Goal: Use online tool/utility: Utilize a website feature to perform a specific function

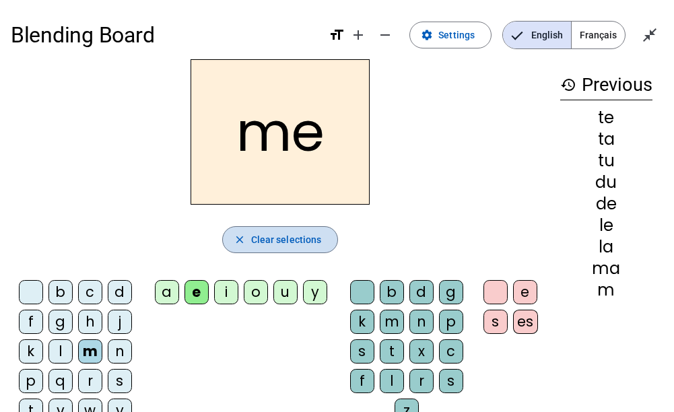
click at [264, 231] on span "button" at bounding box center [280, 239] width 115 height 32
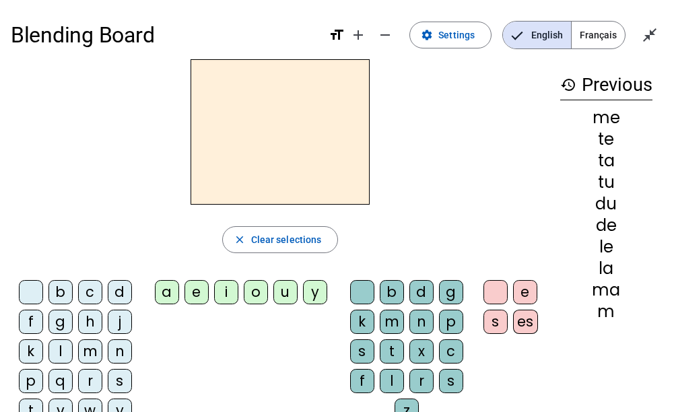
click at [94, 347] on div "m" at bounding box center [90, 351] width 24 height 24
click at [171, 295] on div "a" at bounding box center [167, 292] width 24 height 24
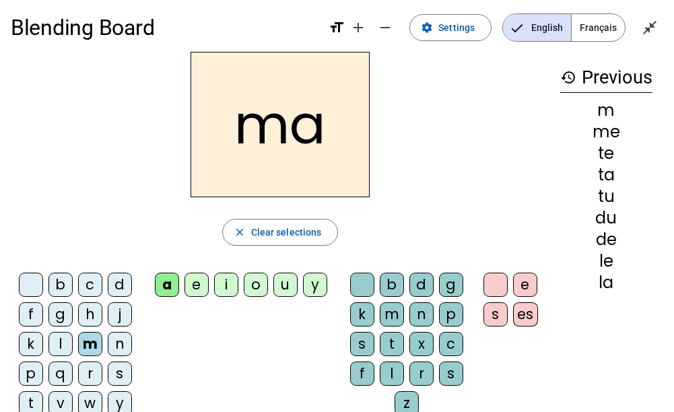
scroll to position [8, 0]
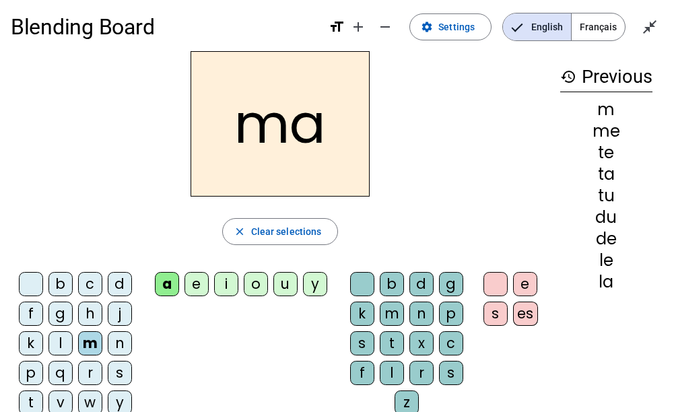
click at [34, 393] on div "t" at bounding box center [31, 402] width 24 height 24
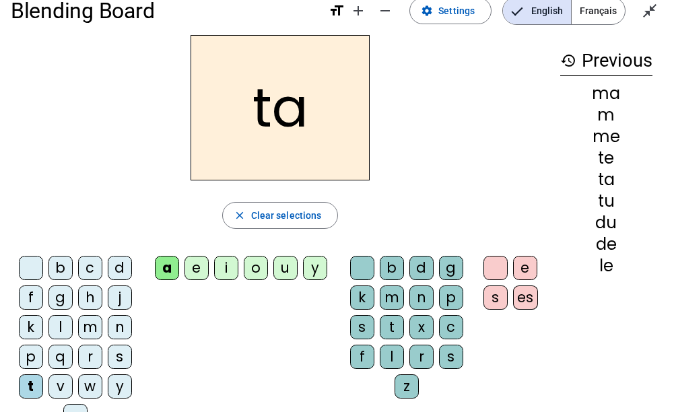
scroll to position [25, 0]
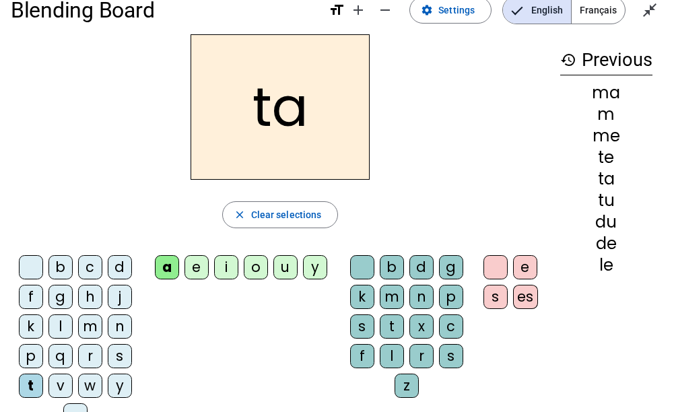
click at [61, 327] on div "l" at bounding box center [60, 326] width 24 height 24
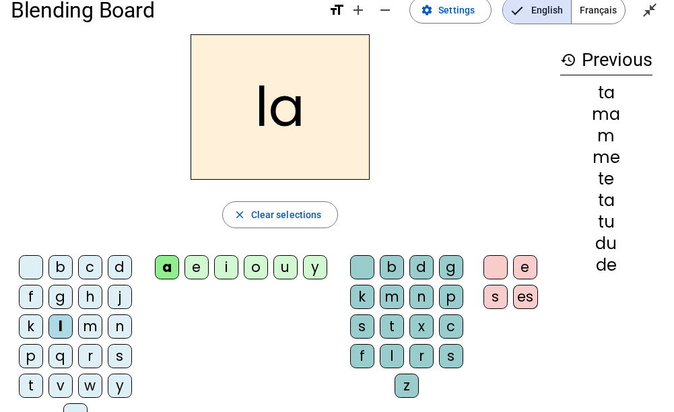
click at [367, 322] on div "s" at bounding box center [362, 326] width 24 height 24
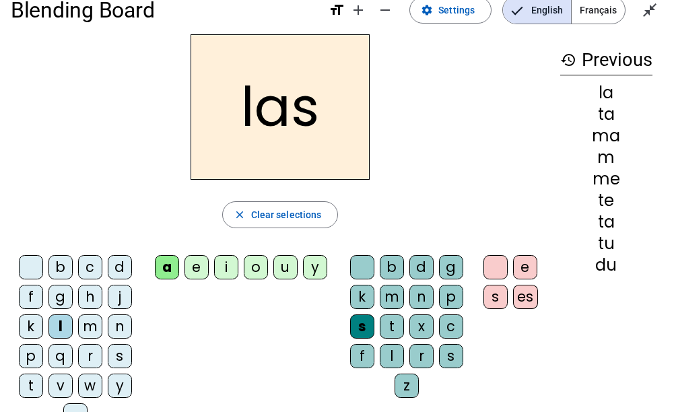
click at [30, 347] on div "p" at bounding box center [31, 356] width 24 height 24
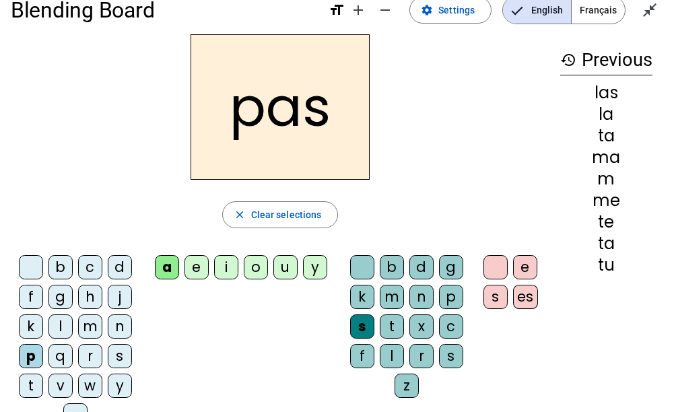
click at [34, 383] on div "t" at bounding box center [31, 386] width 24 height 24
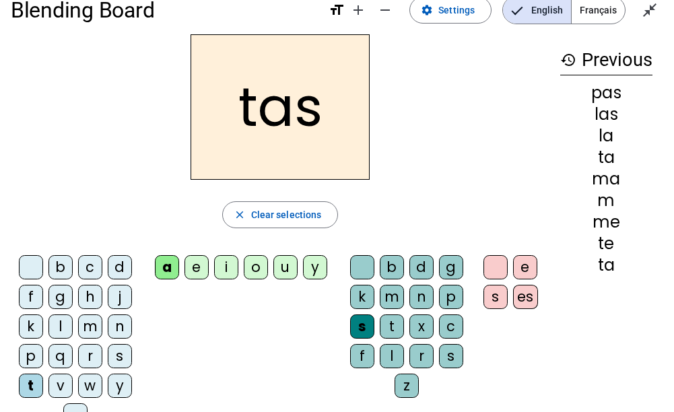
click at [357, 320] on div "s" at bounding box center [362, 326] width 24 height 24
click at [364, 323] on div "s" at bounding box center [362, 326] width 24 height 24
click at [364, 269] on div at bounding box center [362, 267] width 24 height 24
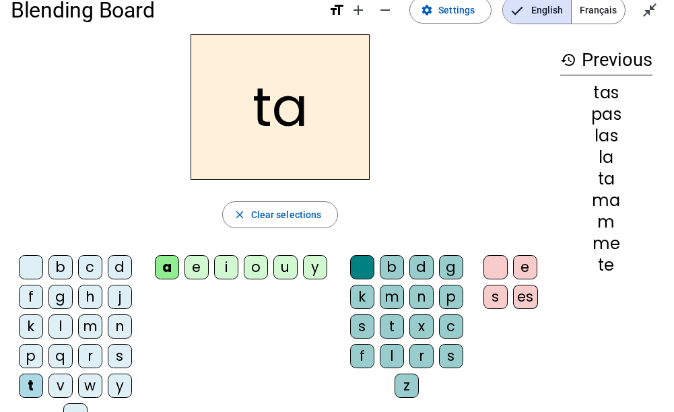
click at [57, 326] on div "l" at bounding box center [60, 326] width 24 height 24
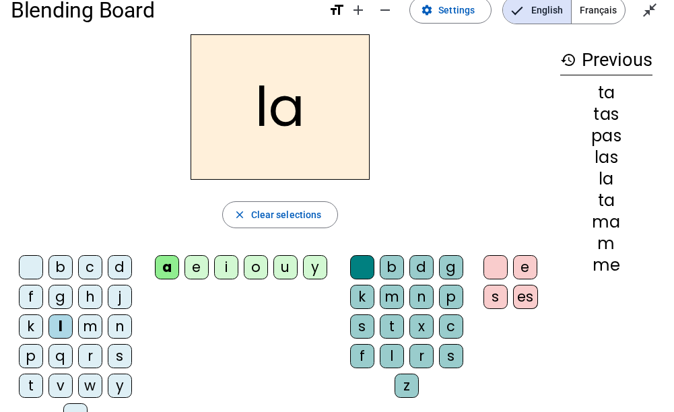
click at [118, 351] on div "s" at bounding box center [120, 356] width 24 height 24
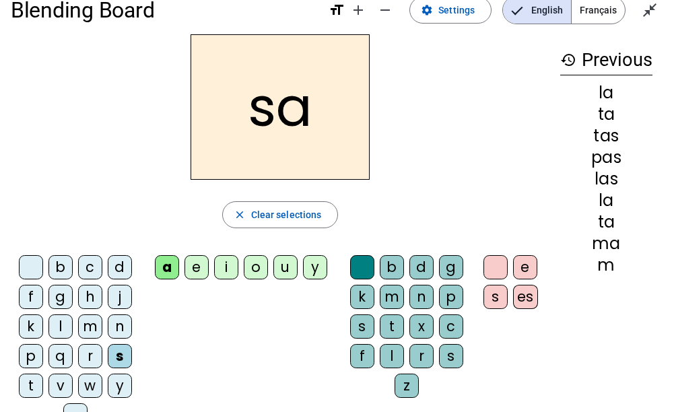
click at [392, 359] on div "l" at bounding box center [392, 356] width 24 height 24
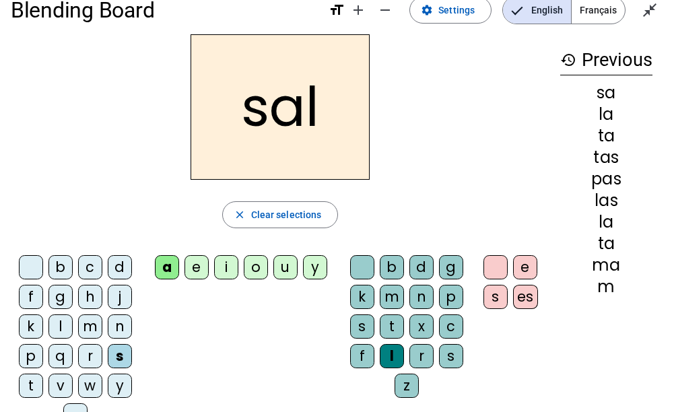
click at [94, 321] on div "m" at bounding box center [90, 326] width 24 height 24
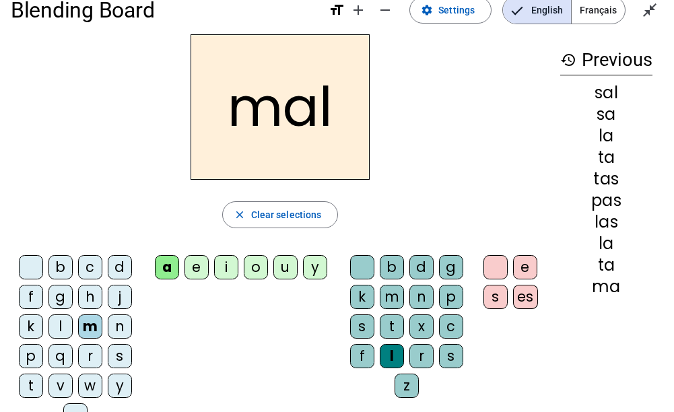
click at [65, 267] on div "b" at bounding box center [60, 267] width 24 height 24
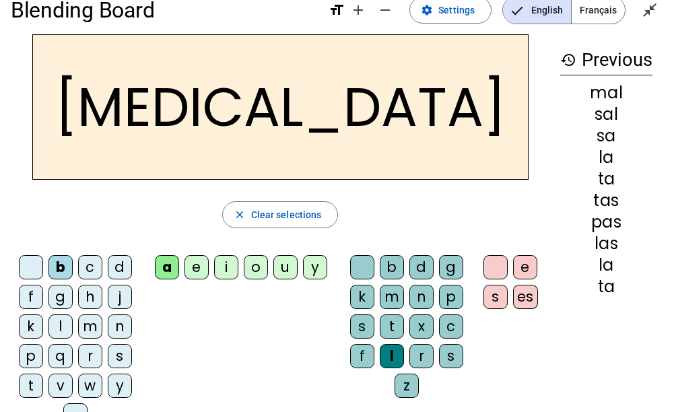
click at [367, 325] on div "s" at bounding box center [362, 326] width 24 height 24
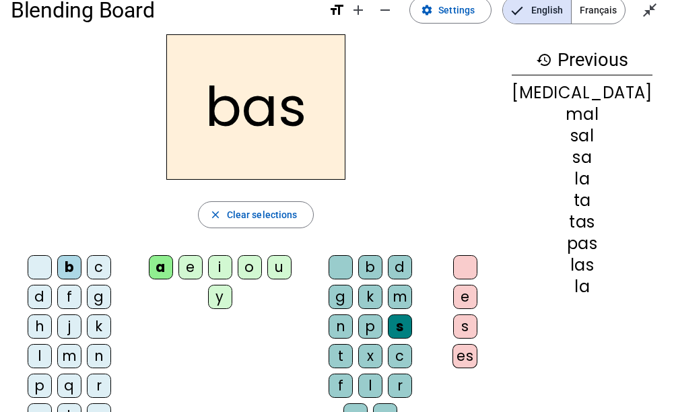
click at [34, 374] on div "p" at bounding box center [40, 386] width 24 height 24
